Goal: Navigation & Orientation: Find specific page/section

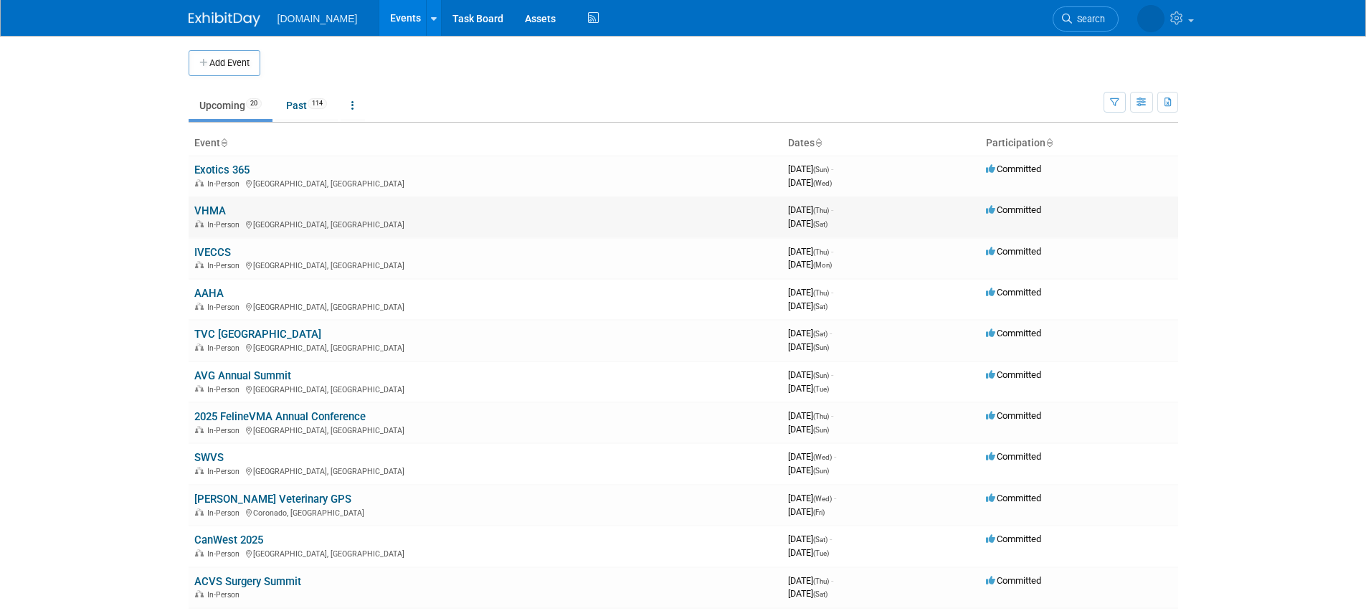
click at [205, 208] on link "VHMA" at bounding box center [210, 210] width 32 height 13
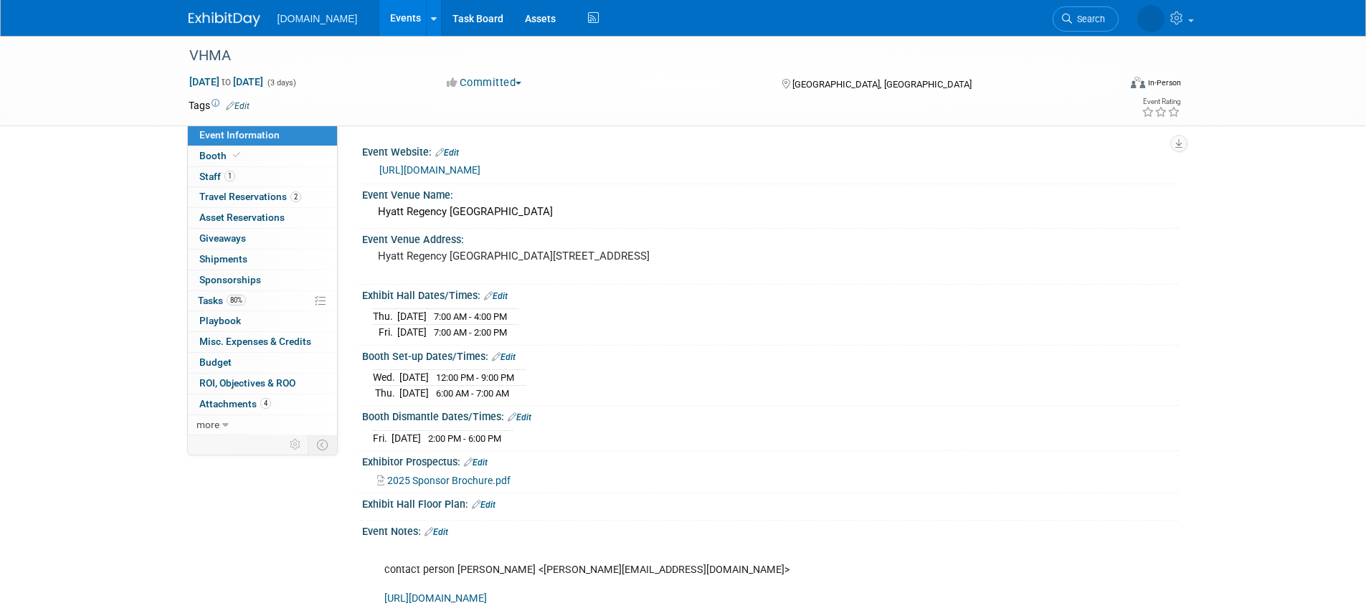
click at [254, 22] on img at bounding box center [225, 19] width 72 height 14
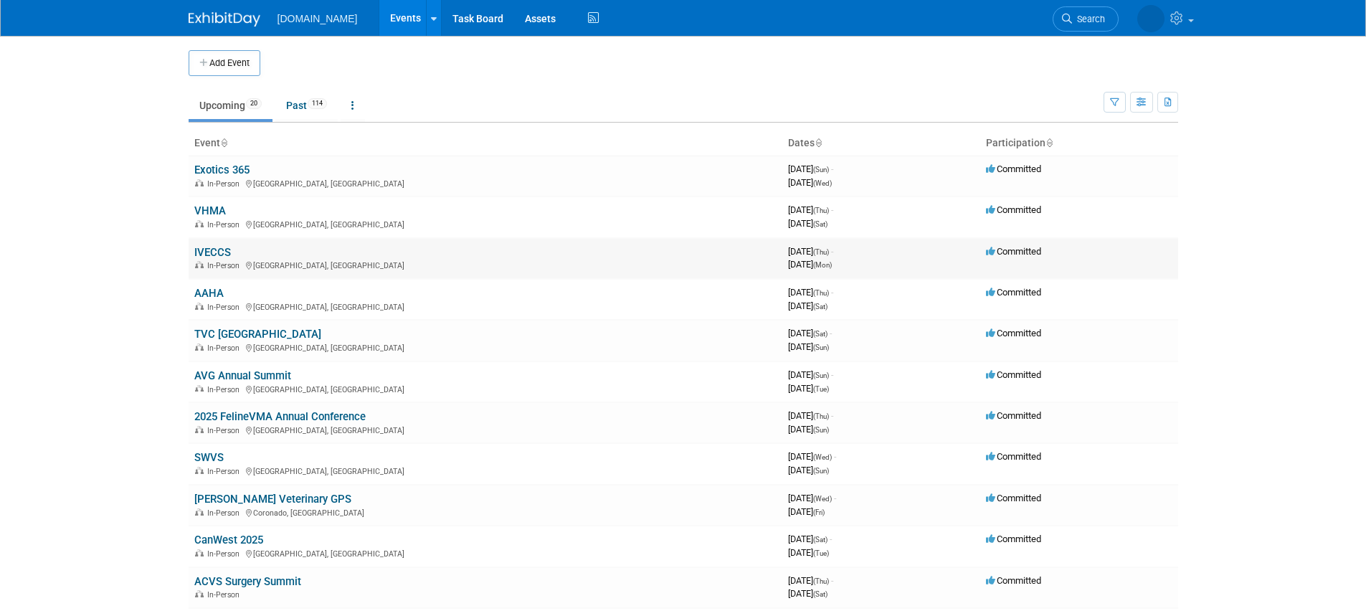
click at [225, 251] on link "IVECCS" at bounding box center [212, 252] width 37 height 13
